Goal: Book appointment/travel/reservation

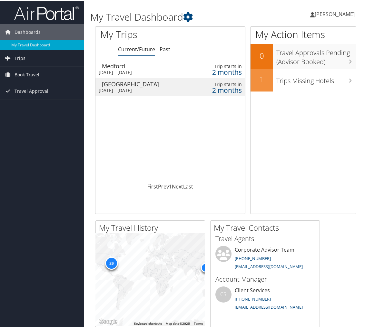
click at [118, 66] on div "Medford" at bounding box center [143, 65] width 82 height 6
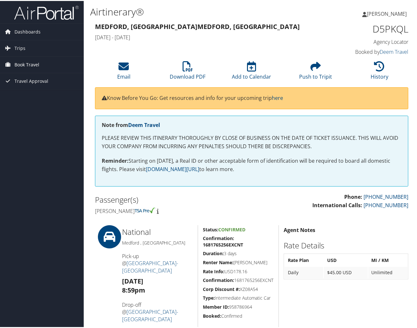
click at [20, 62] on span "Book Travel" at bounding box center [26, 64] width 25 height 16
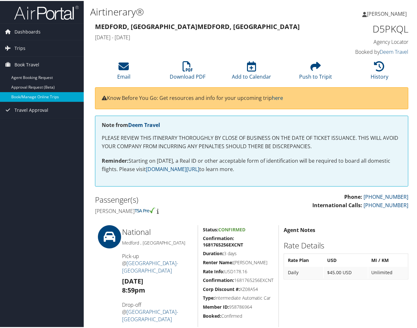
click at [29, 97] on link "Book/Manage Online Trips" at bounding box center [42, 96] width 84 height 10
